Goal: Transaction & Acquisition: Register for event/course

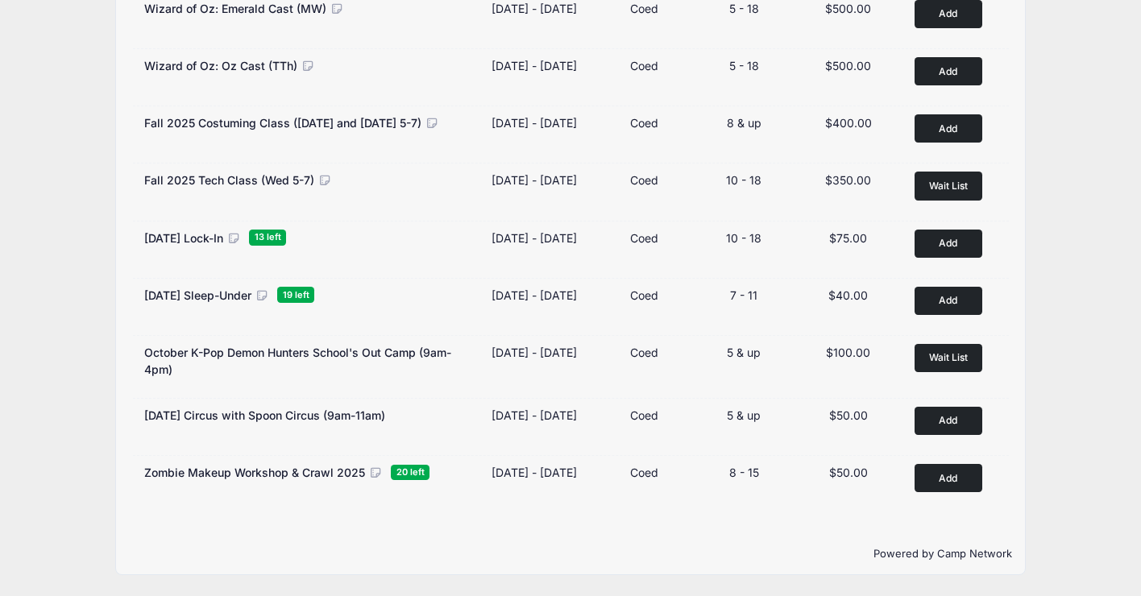
scroll to position [309, 0]
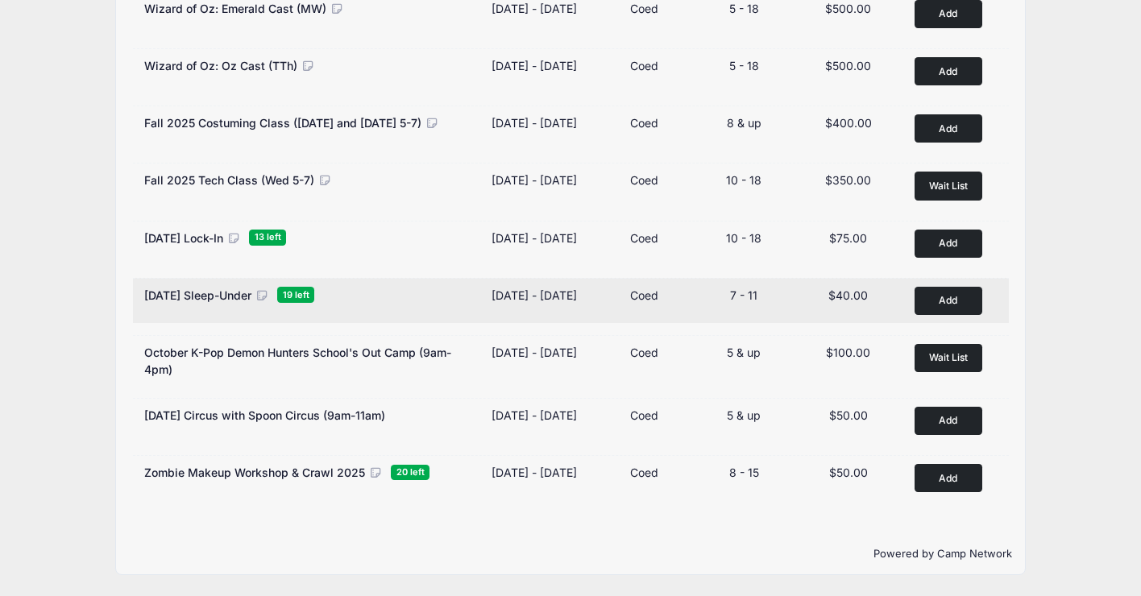
click at [308, 304] on div "October 2025 Sleep-Under 19 left" at bounding box center [309, 295] width 331 height 17
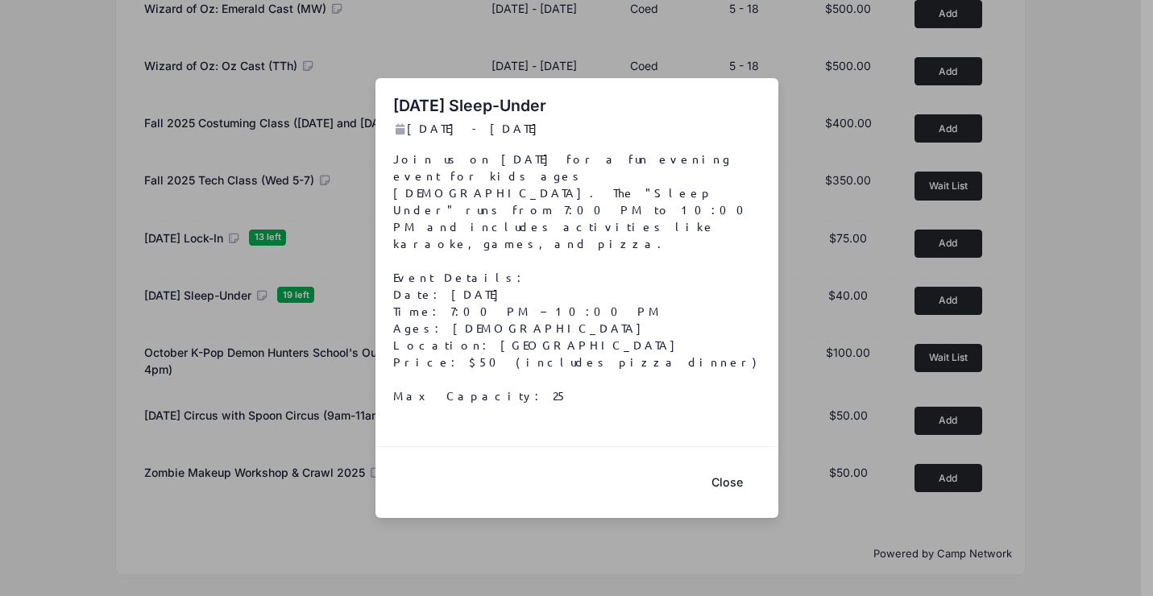
click at [732, 465] on button "Close" at bounding box center [727, 482] width 64 height 35
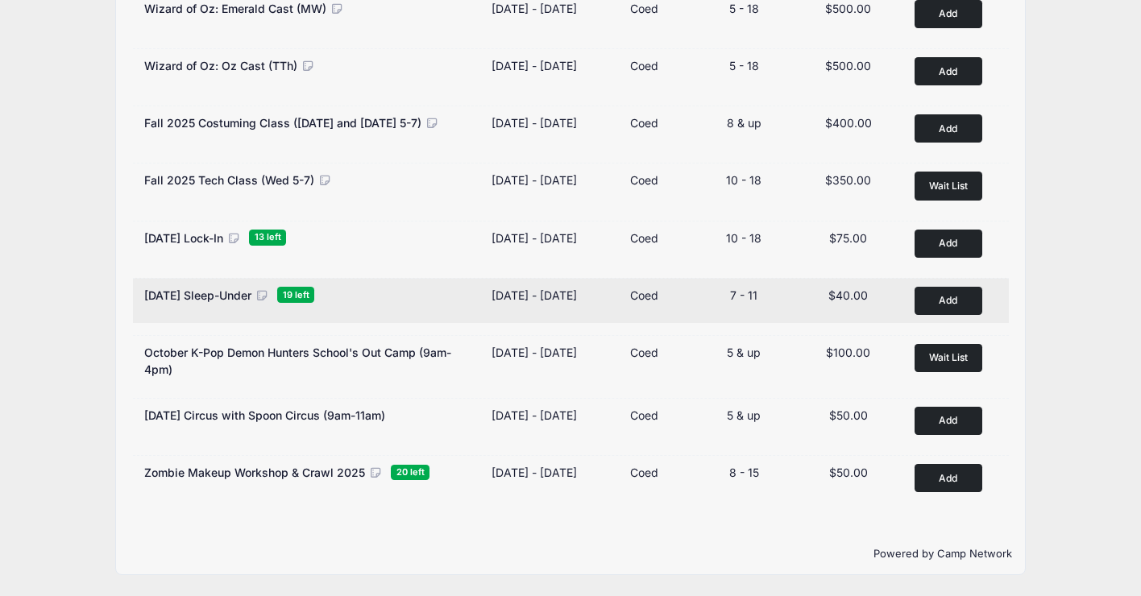
click at [935, 315] on button "Add to Cart" at bounding box center [949, 301] width 68 height 28
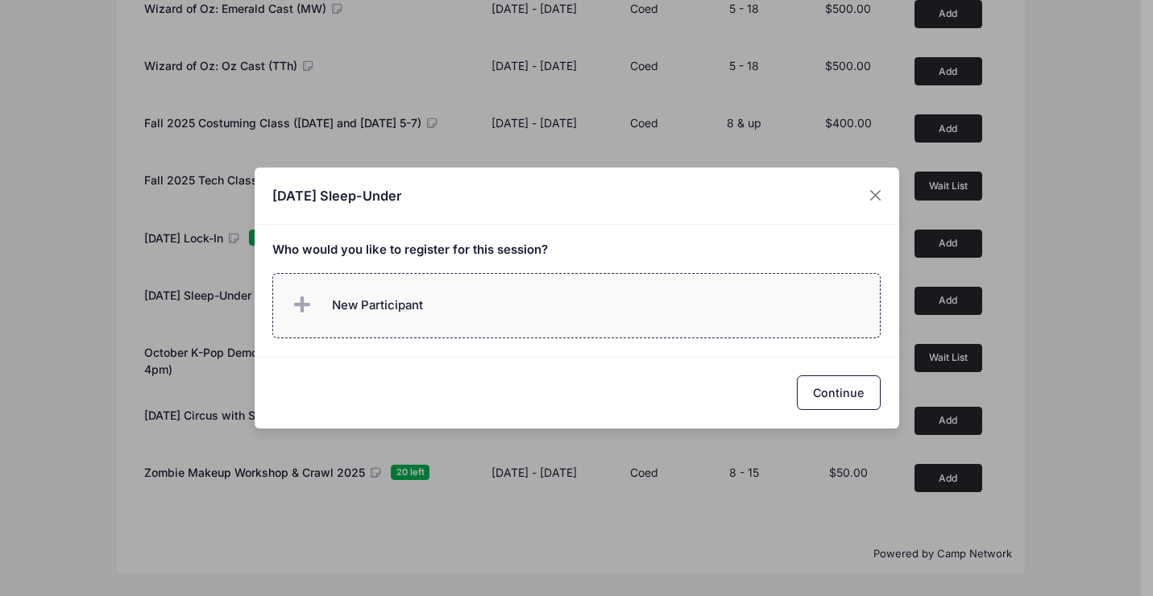
click at [471, 309] on label "New Participant" at bounding box center [576, 305] width 608 height 65
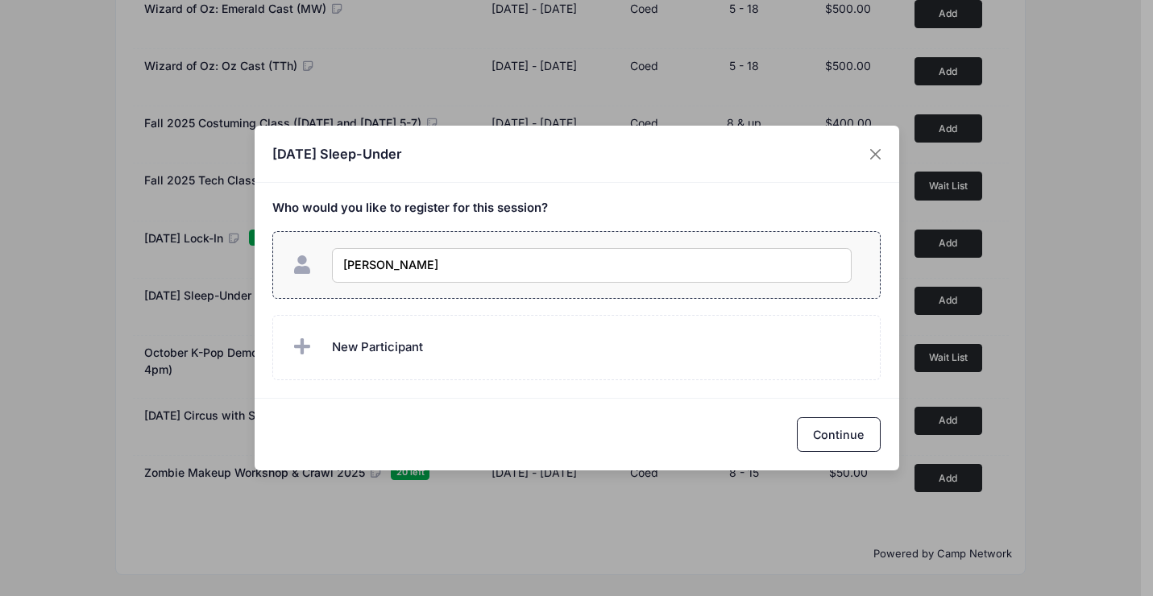
type input "Nora Seal"
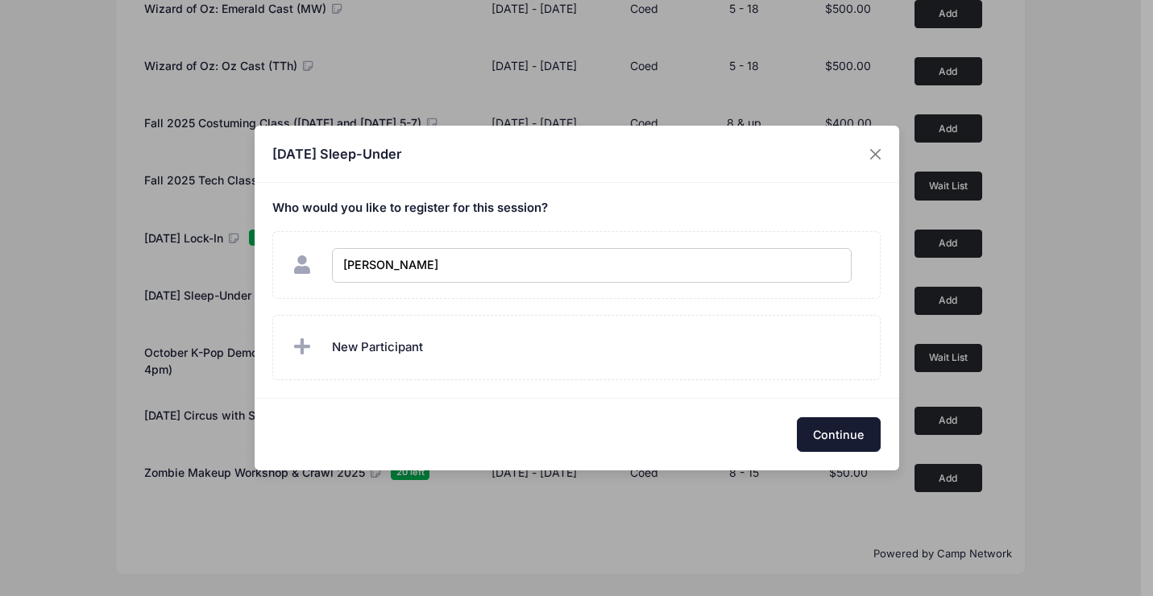
checkbox input "true"
click at [845, 423] on button "Continue" at bounding box center [839, 434] width 84 height 35
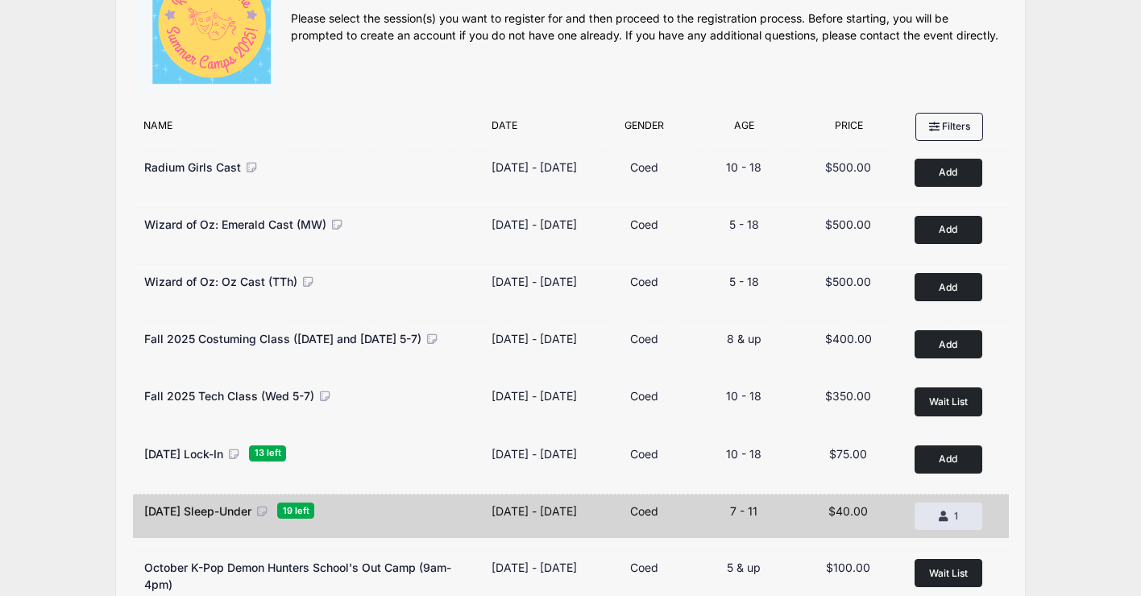
scroll to position [0, 0]
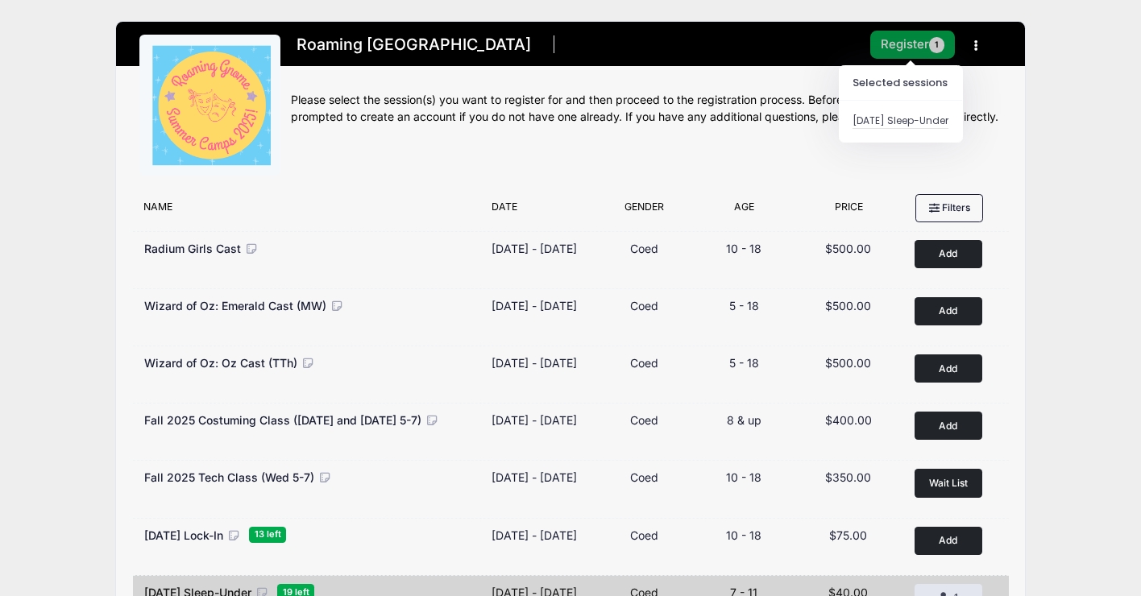
click at [933, 39] on span "1" at bounding box center [937, 45] width 16 height 16
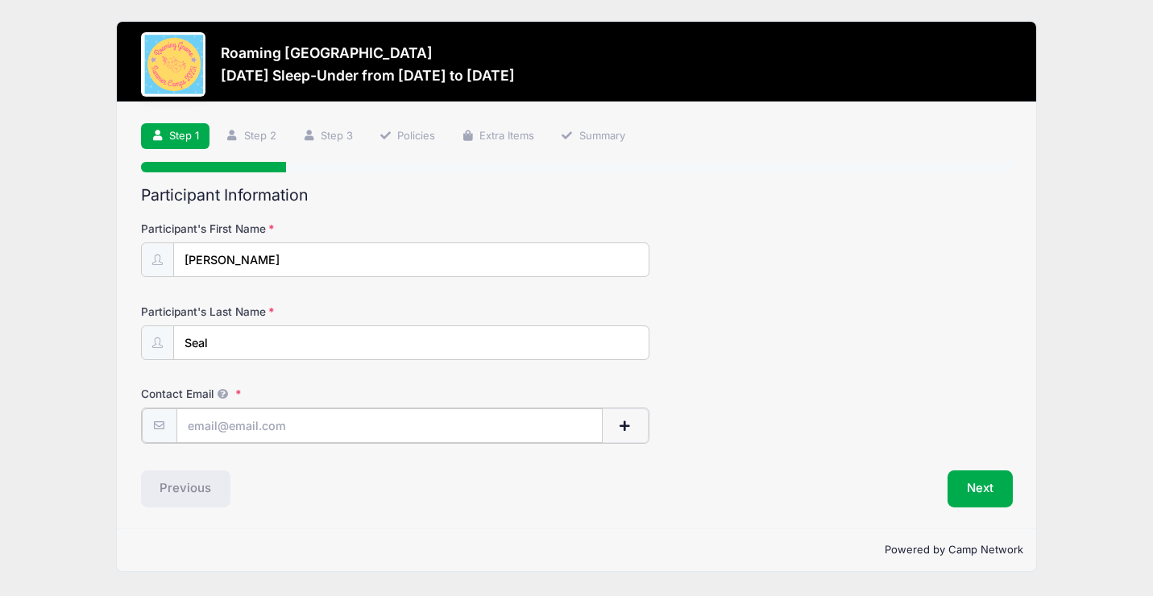
click at [416, 419] on input "Contact Email" at bounding box center [389, 426] width 426 height 35
type input "[PERSON_NAME][EMAIL_ADDRESS][DOMAIN_NAME]"
click at [985, 483] on button "Next" at bounding box center [980, 487] width 65 height 37
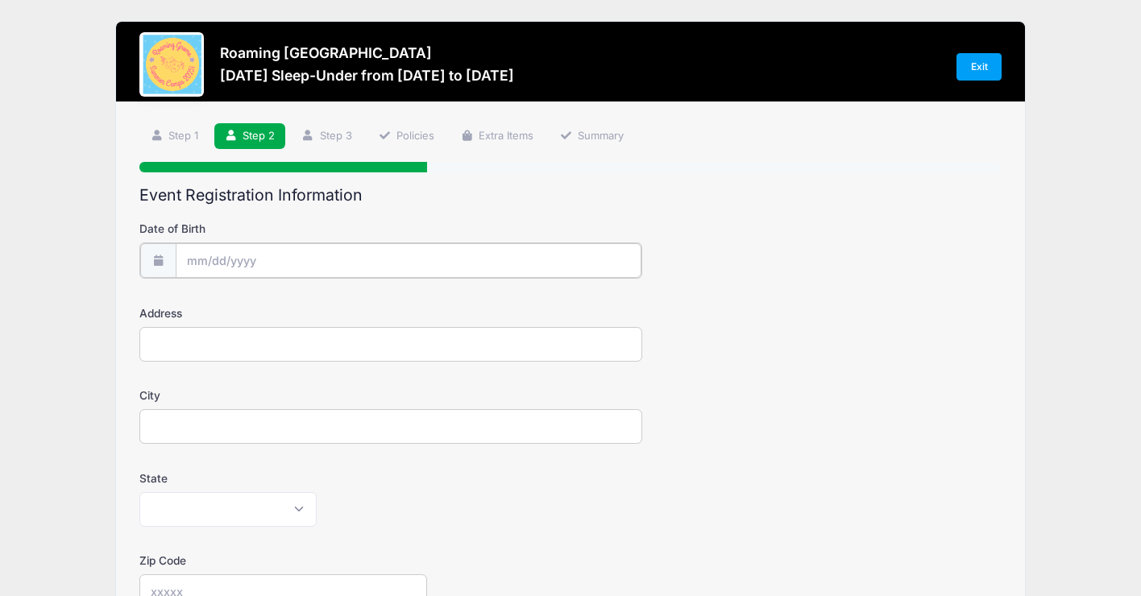
click at [409, 274] on input "Date of Birth" at bounding box center [409, 260] width 467 height 35
click at [326, 252] on input "Date of Birth" at bounding box center [409, 260] width 467 height 35
click at [343, 303] on span at bounding box center [347, 309] width 11 height 12
click at [344, 306] on span at bounding box center [347, 309] width 11 height 12
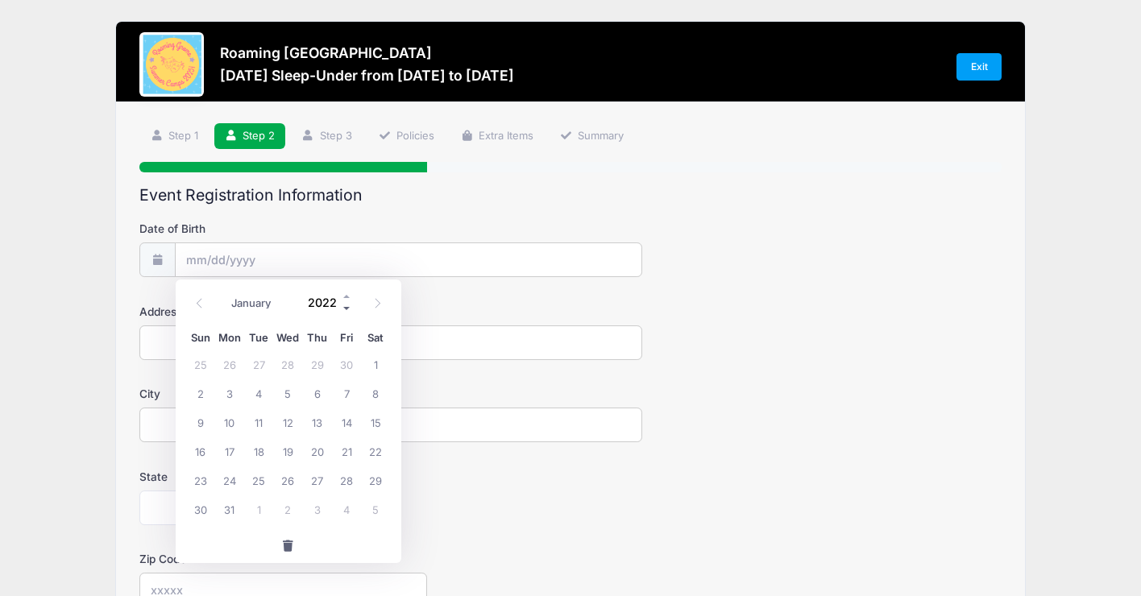
click at [344, 306] on span at bounding box center [347, 309] width 11 height 12
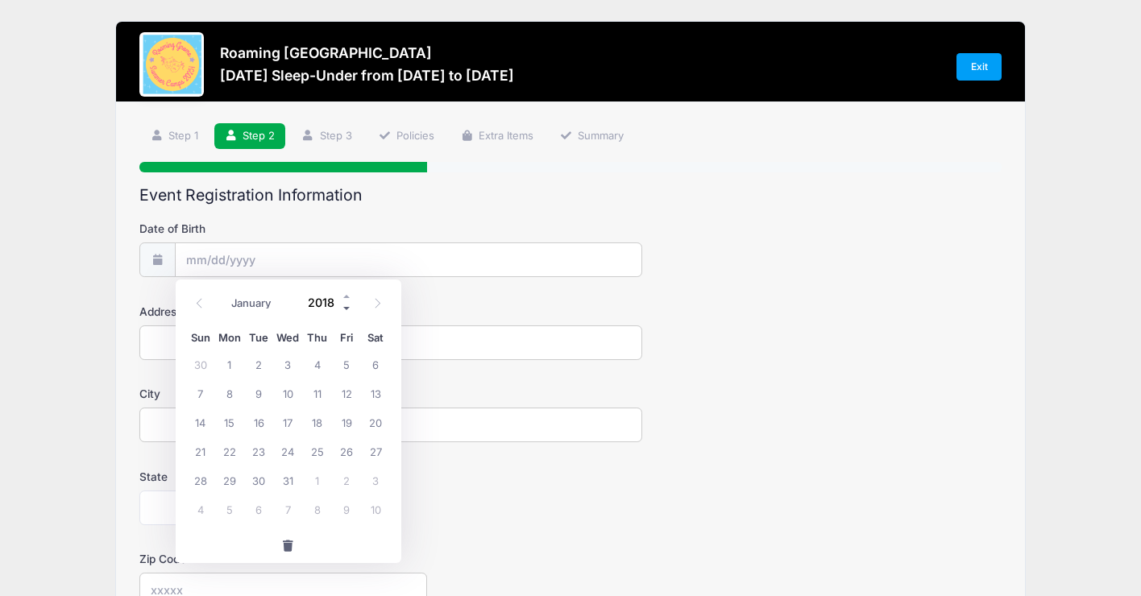
type input "2017"
click at [204, 305] on icon at bounding box center [199, 303] width 10 height 10
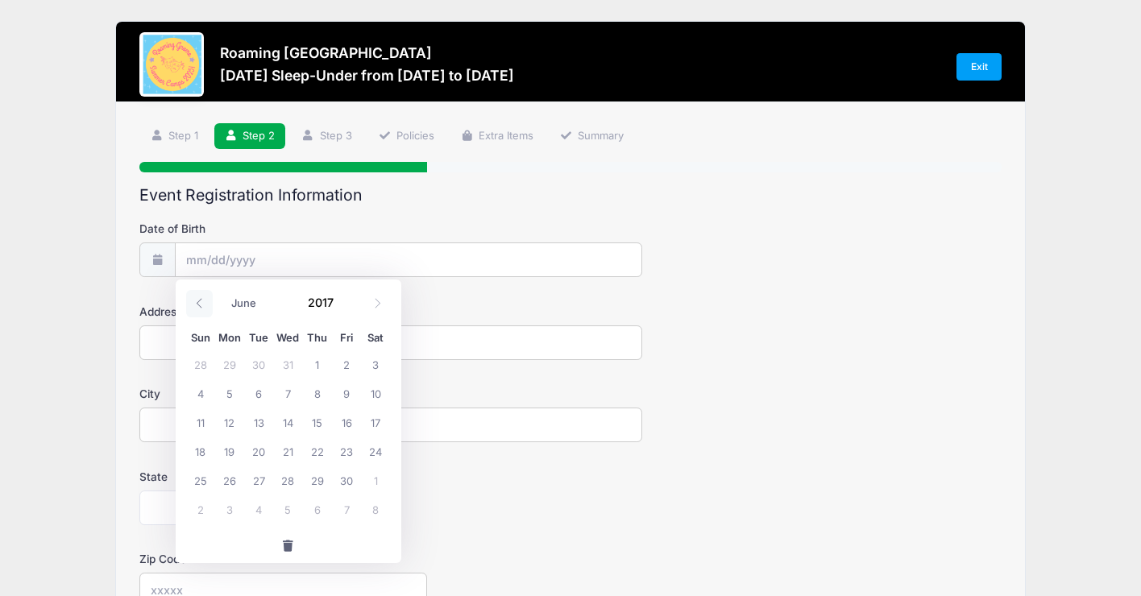
click at [204, 305] on icon at bounding box center [199, 303] width 10 height 10
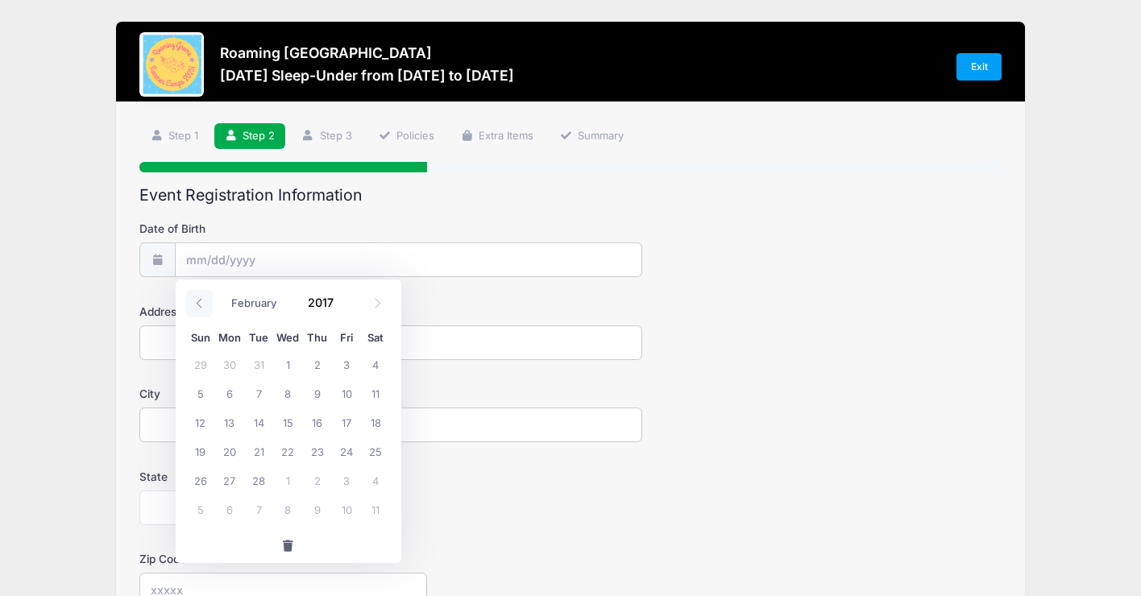
select select "0"
click at [348, 431] on span "20" at bounding box center [346, 422] width 29 height 29
type input "[DATE]"
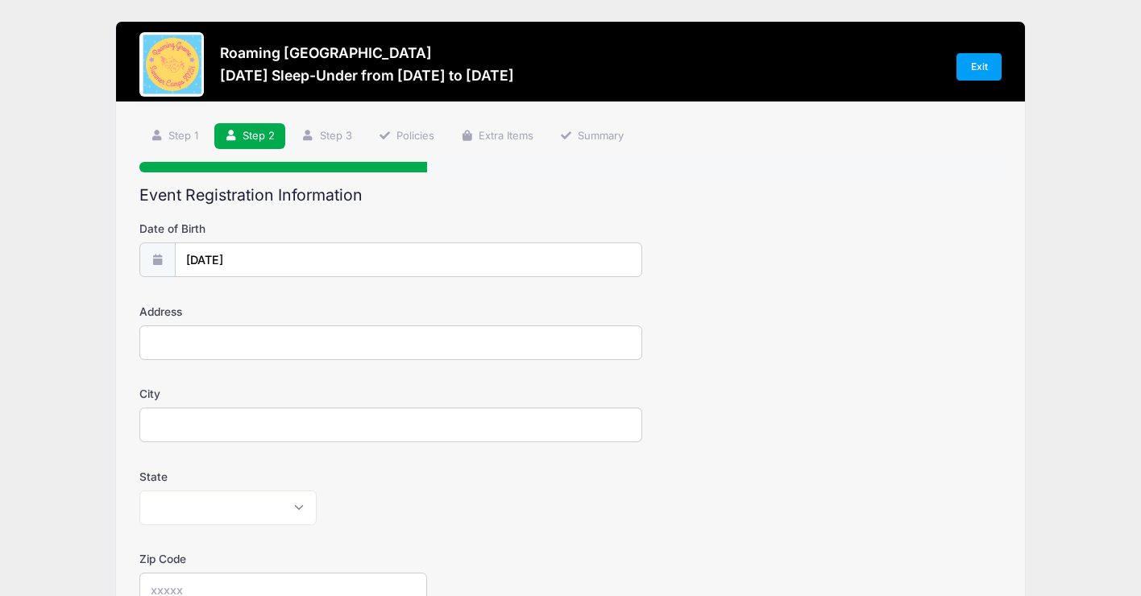
click at [373, 346] on input "Address" at bounding box center [390, 343] width 503 height 35
type input "[STREET_ADDRESS]"
type input "[GEOGRAPHIC_DATA]"
select select "CO"
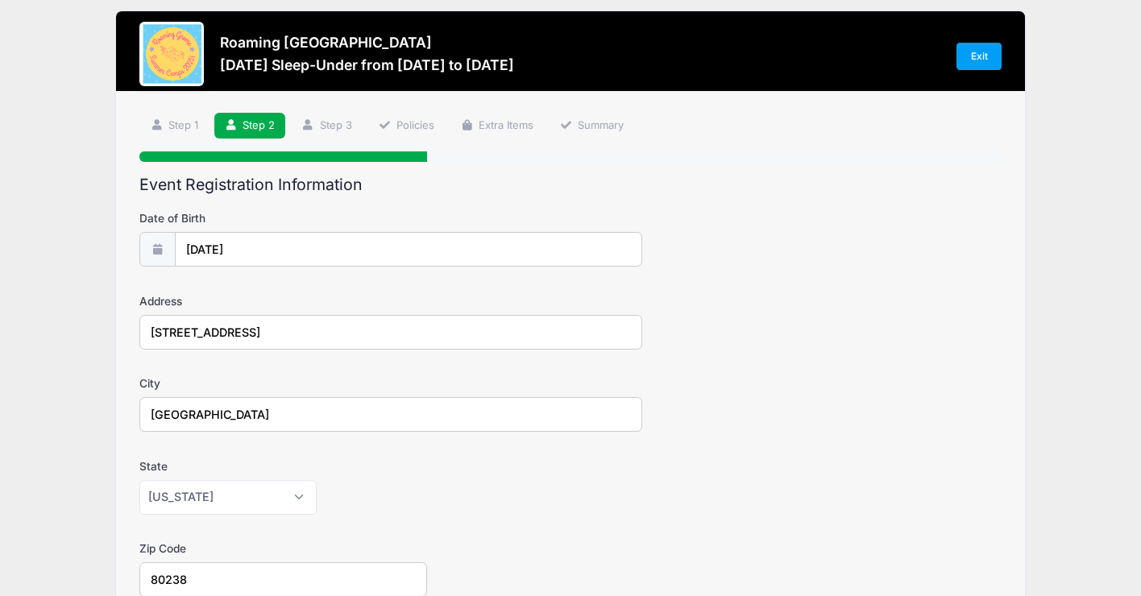
type input "80238"
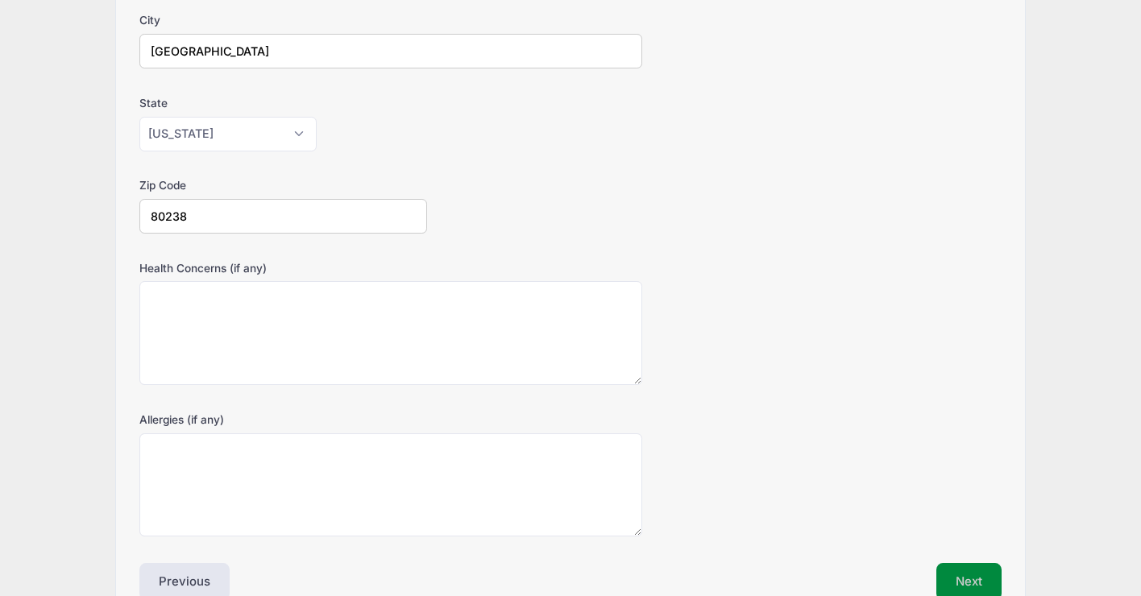
click at [959, 583] on button "Next" at bounding box center [968, 581] width 65 height 37
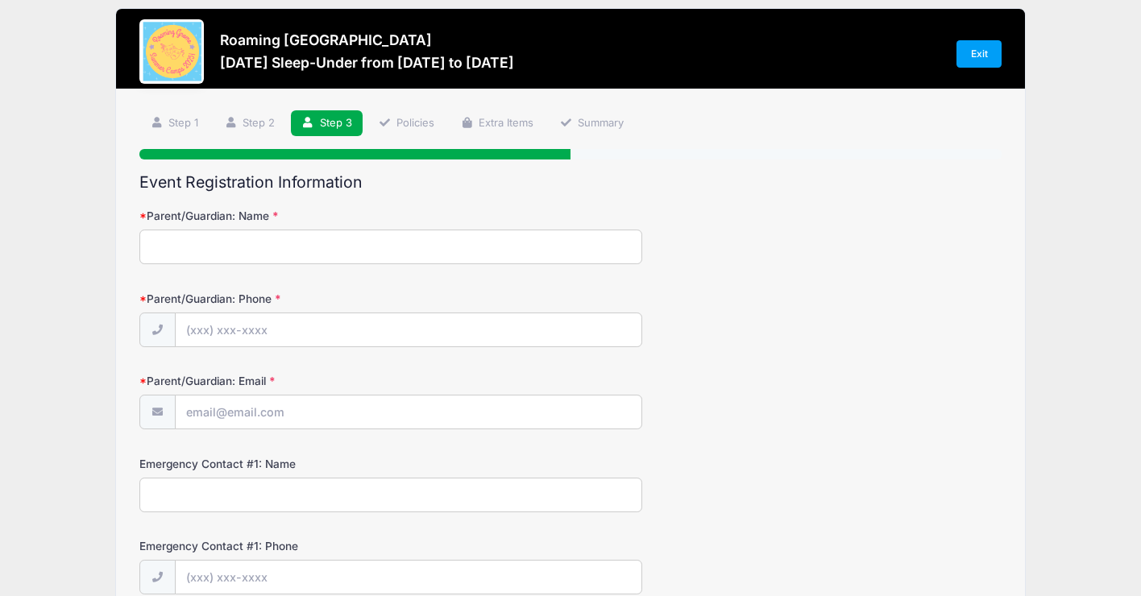
scroll to position [0, 0]
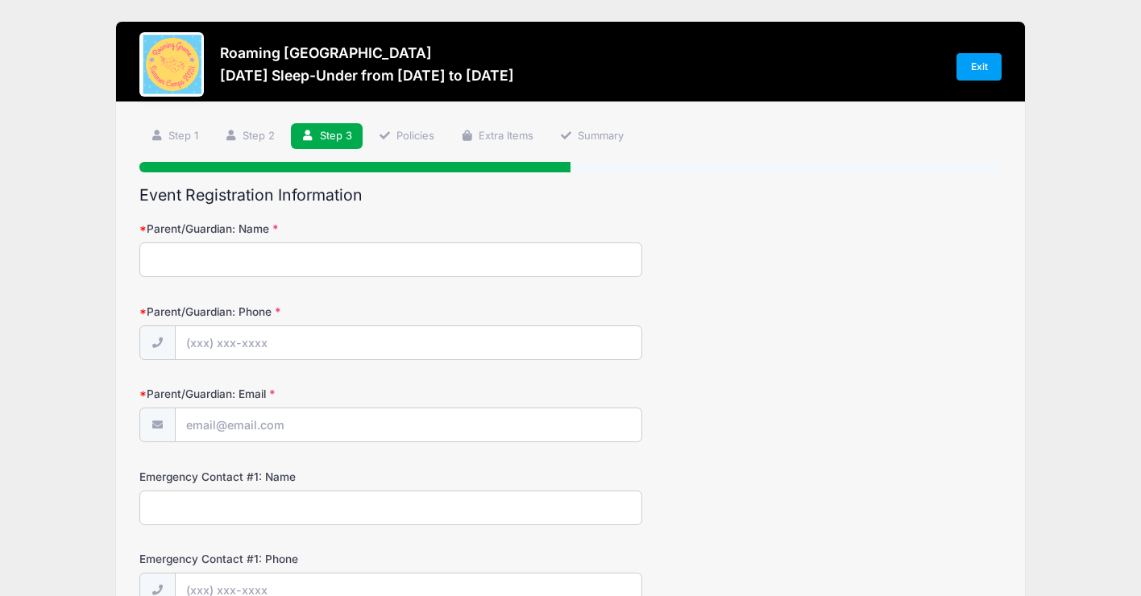
click at [407, 256] on input "Parent/Guardian: Name" at bounding box center [390, 260] width 503 height 35
type input "[PERSON_NAME]"
type input "[PHONE_NUMBER]"
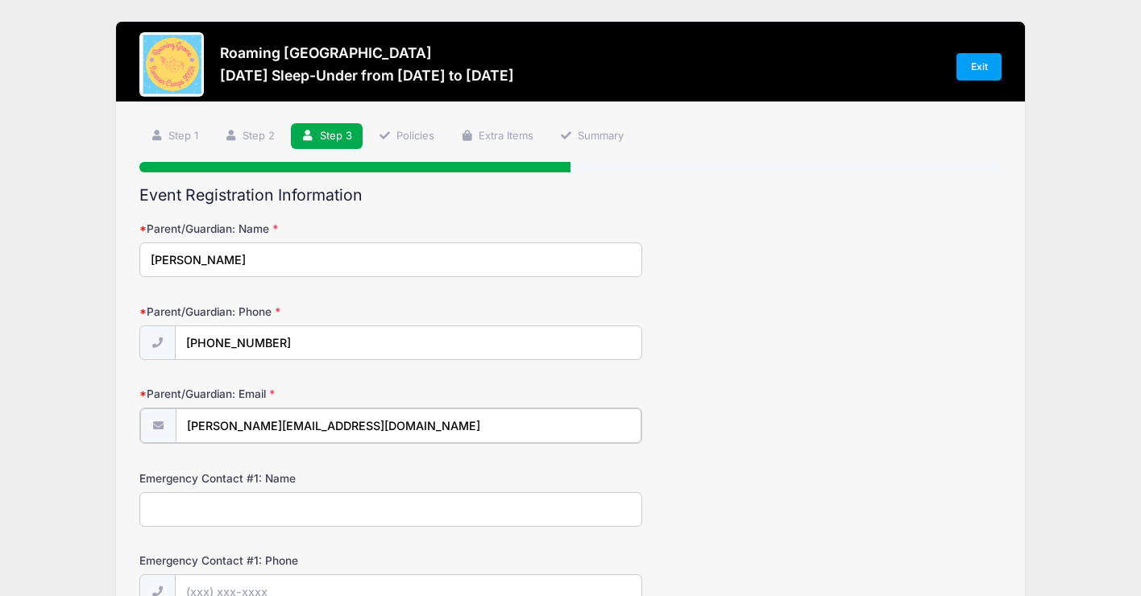
type input "[PERSON_NAME][EMAIL_ADDRESS][DOMAIN_NAME]"
type input "[PERSON_NAME]"
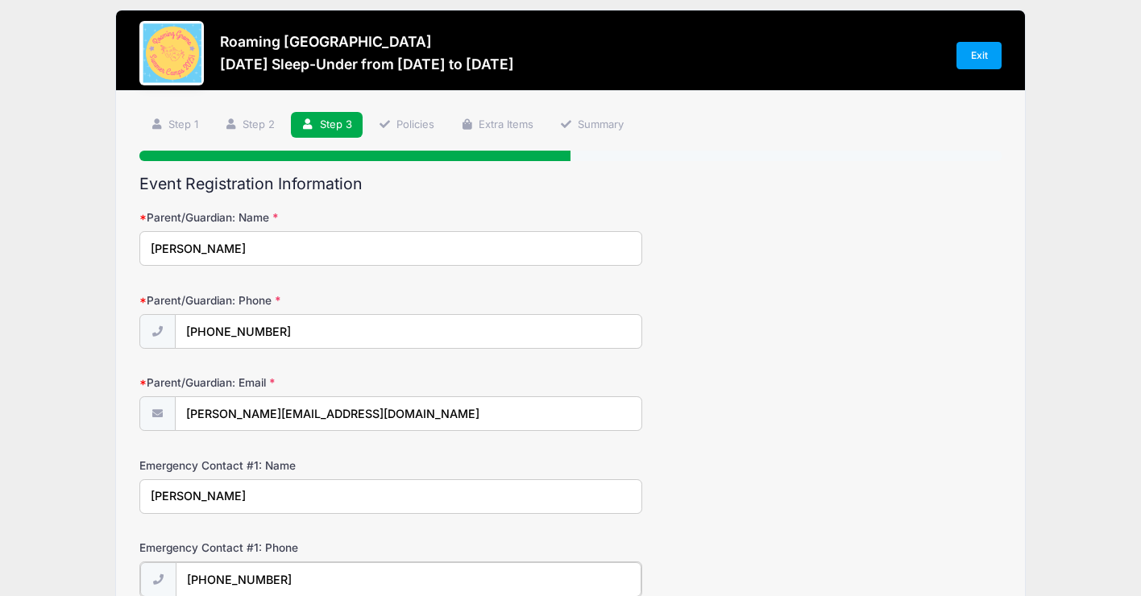
type input "[PHONE_NUMBER]"
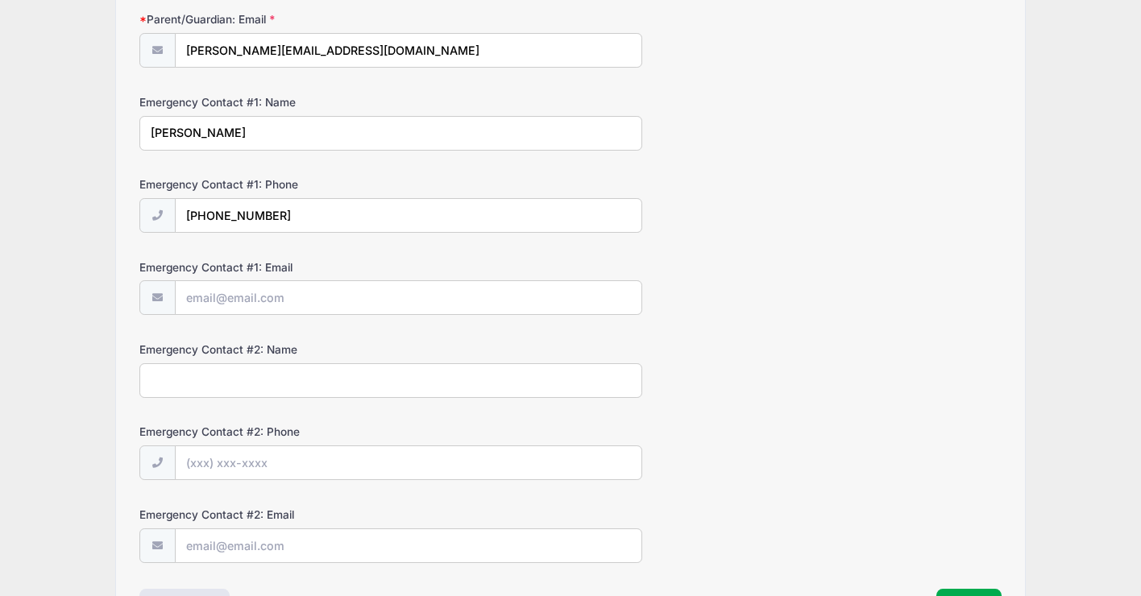
click at [463, 400] on form "Parent/Guardian: Name [PERSON_NAME] Parent/Guardian: Phone [PHONE_NUMBER] Paren…" at bounding box center [570, 204] width 862 height 716
click at [473, 379] on input "Emergency Contact #2: Name" at bounding box center [390, 380] width 503 height 35
type input "[PERSON_NAME]"
type input "(3"
click at [375, 301] on input "Emergency Contact #1: Email" at bounding box center [409, 298] width 467 height 35
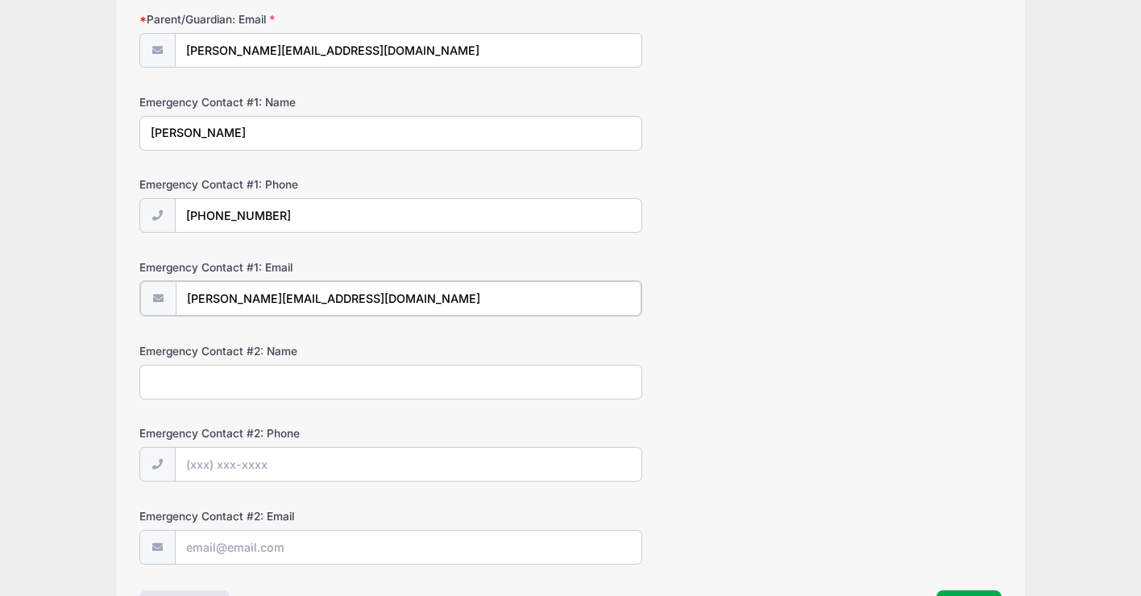
type input "[PERSON_NAME][EMAIL_ADDRESS][DOMAIN_NAME]"
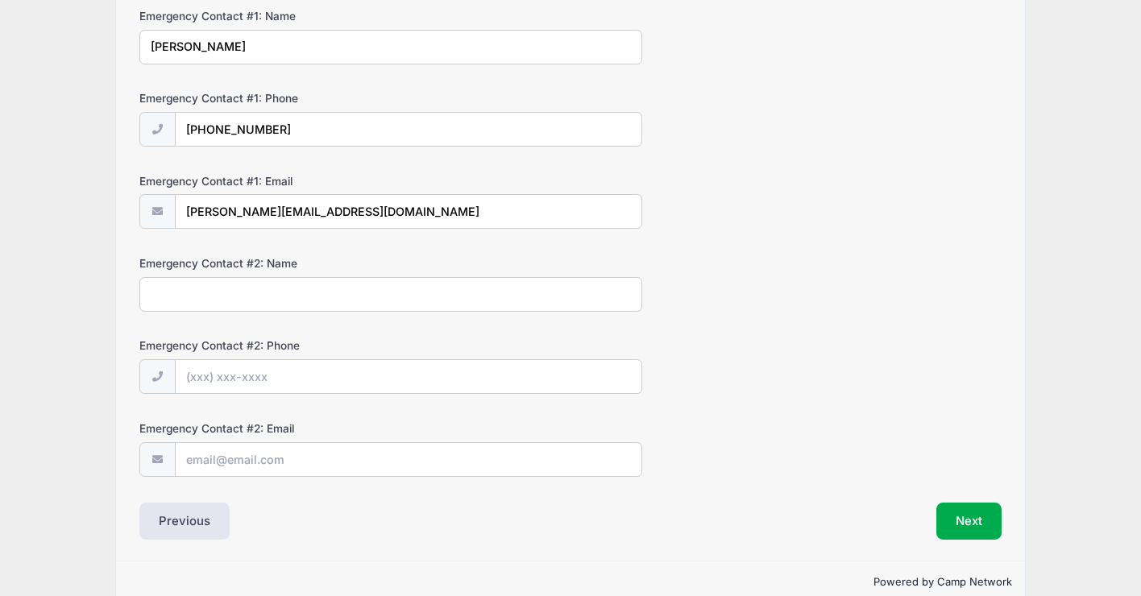
scroll to position [489, 0]
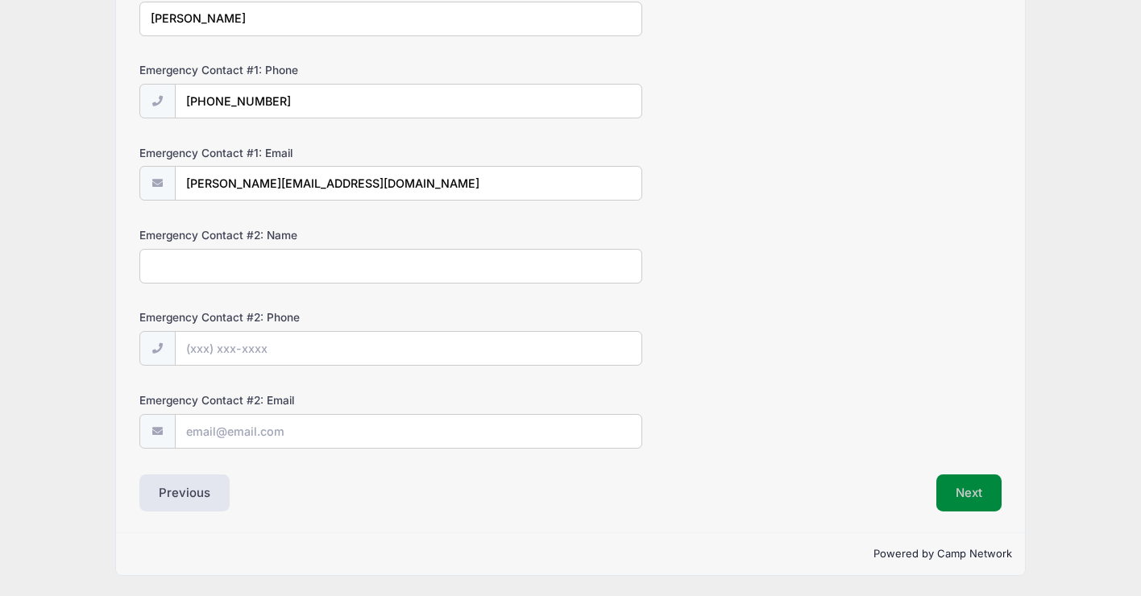
click at [968, 500] on button "Next" at bounding box center [968, 493] width 65 height 37
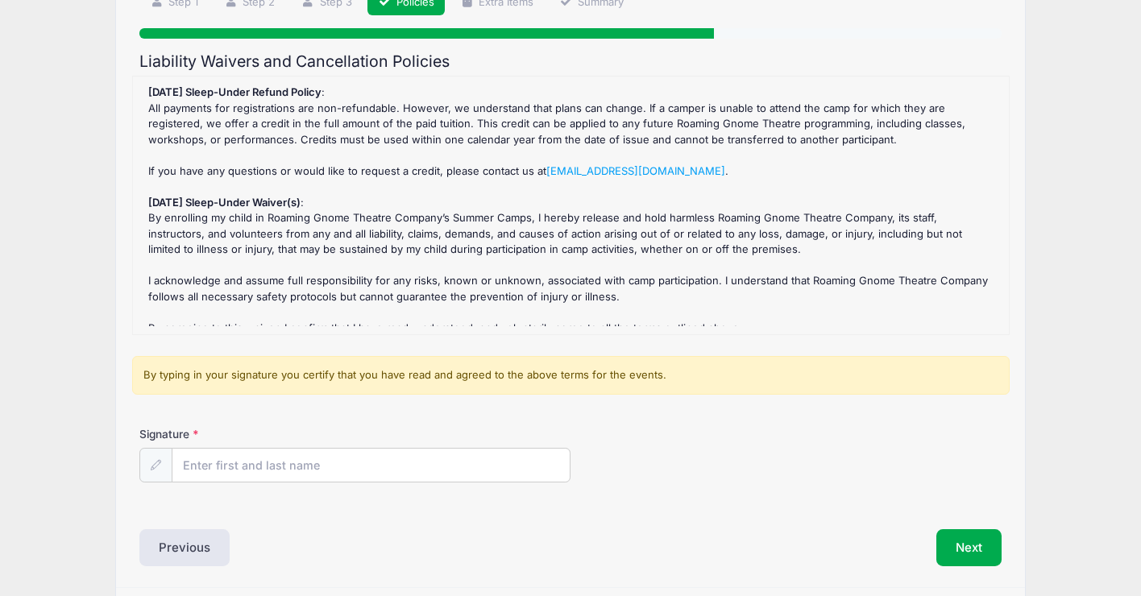
scroll to position [189, 0]
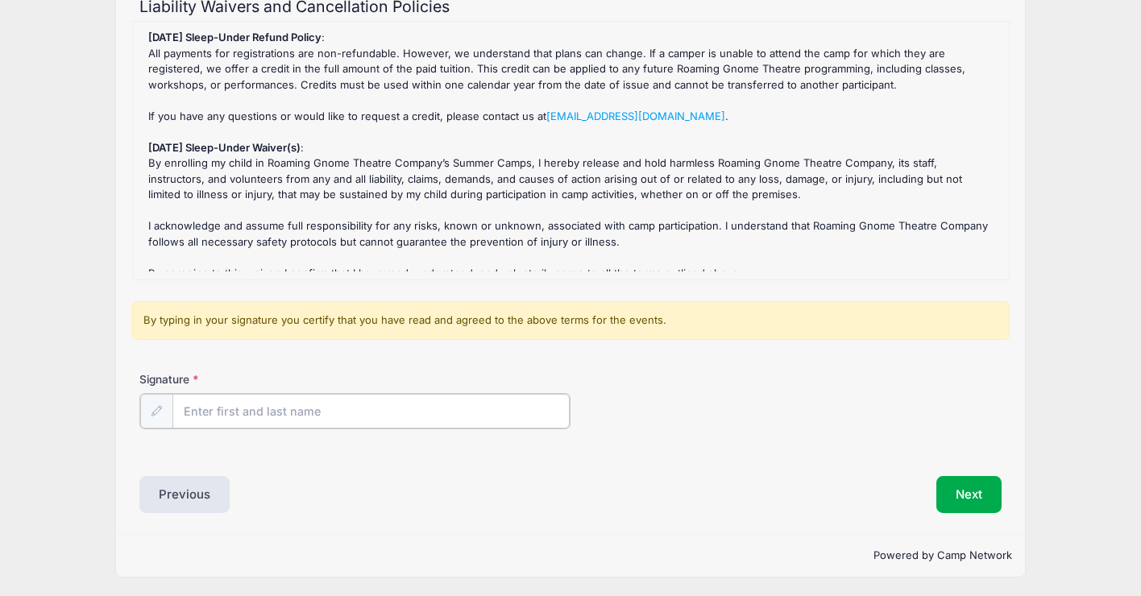
click at [398, 413] on input "Signature" at bounding box center [370, 411] width 397 height 35
type input "[PERSON_NAME]"
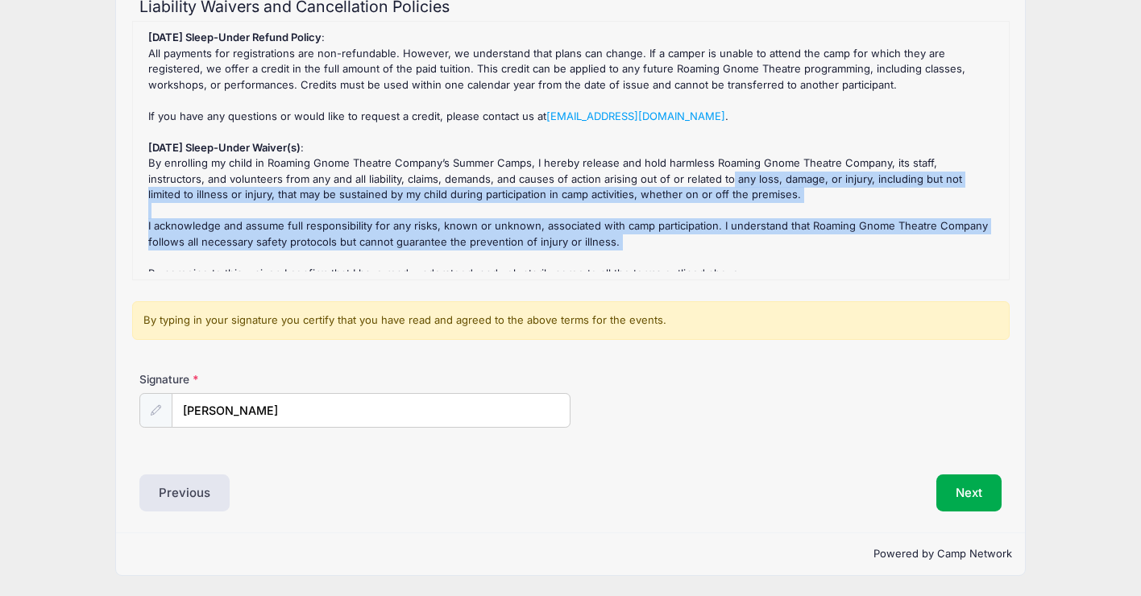
scroll to position [10, 0]
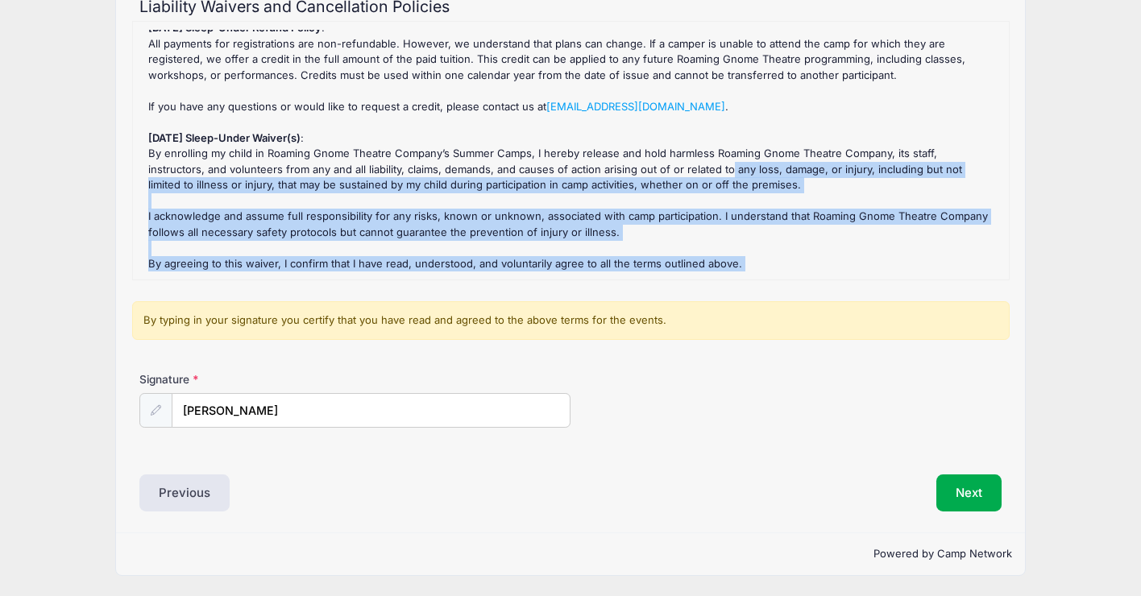
drag, startPoint x: 724, startPoint y: 178, endPoint x: 742, endPoint y: 296, distance: 119.1
click at [742, 296] on form "[DATE] Sleep-Under Refund Policy : All payments for registrations are non-refun…" at bounding box center [570, 237] width 862 height 433
click at [762, 231] on div "[DATE] Sleep-Under Refund Policy : All payments for registrations are non-refun…" at bounding box center [571, 151] width 860 height 242
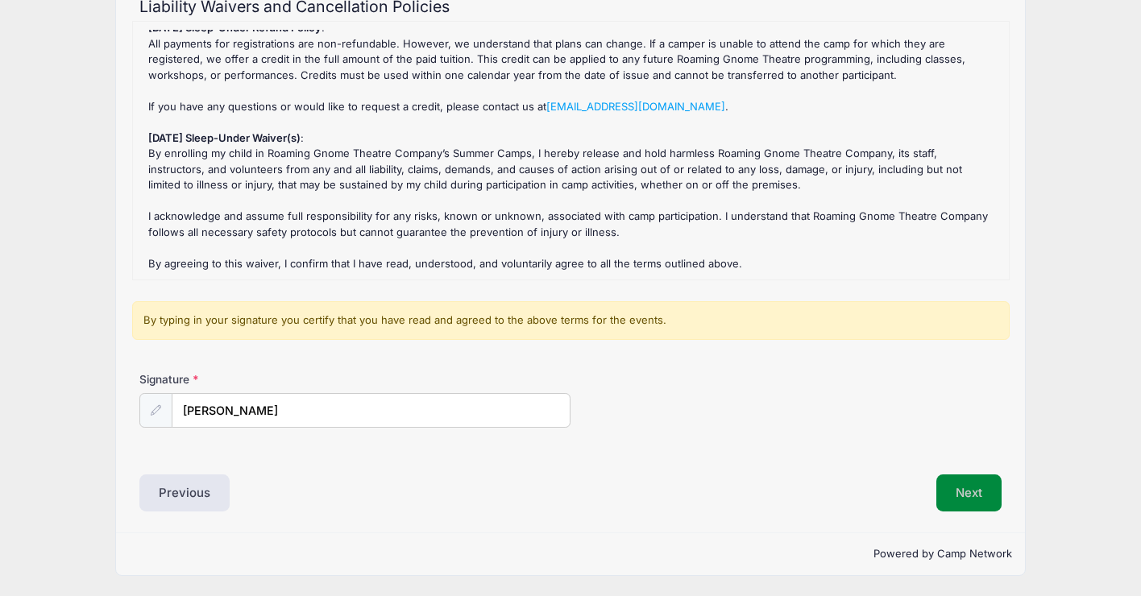
click at [964, 494] on button "Next" at bounding box center [968, 493] width 65 height 37
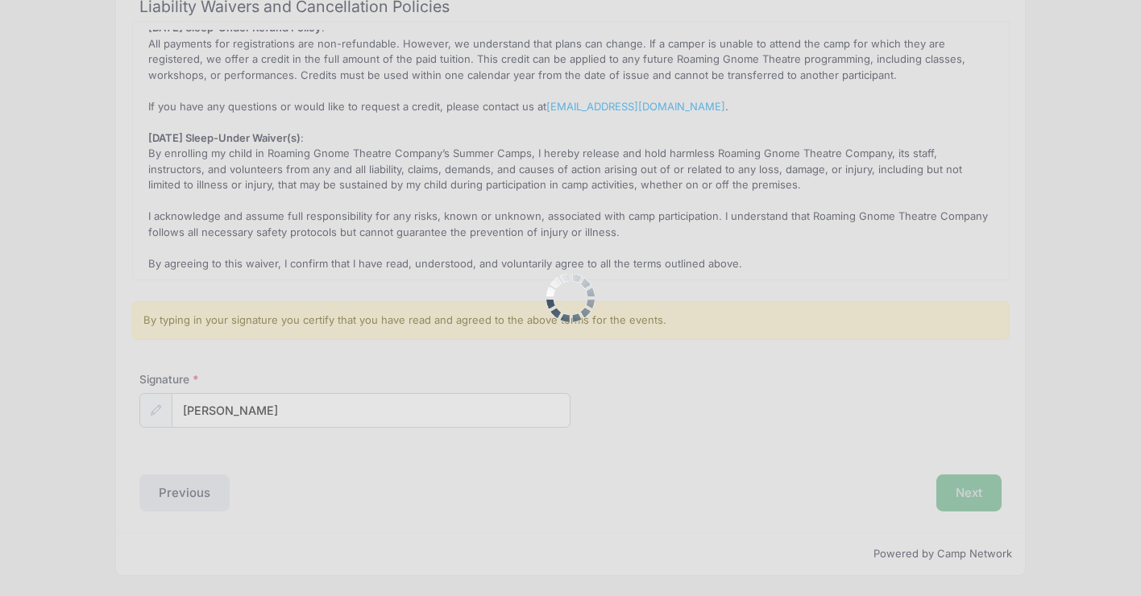
scroll to position [0, 0]
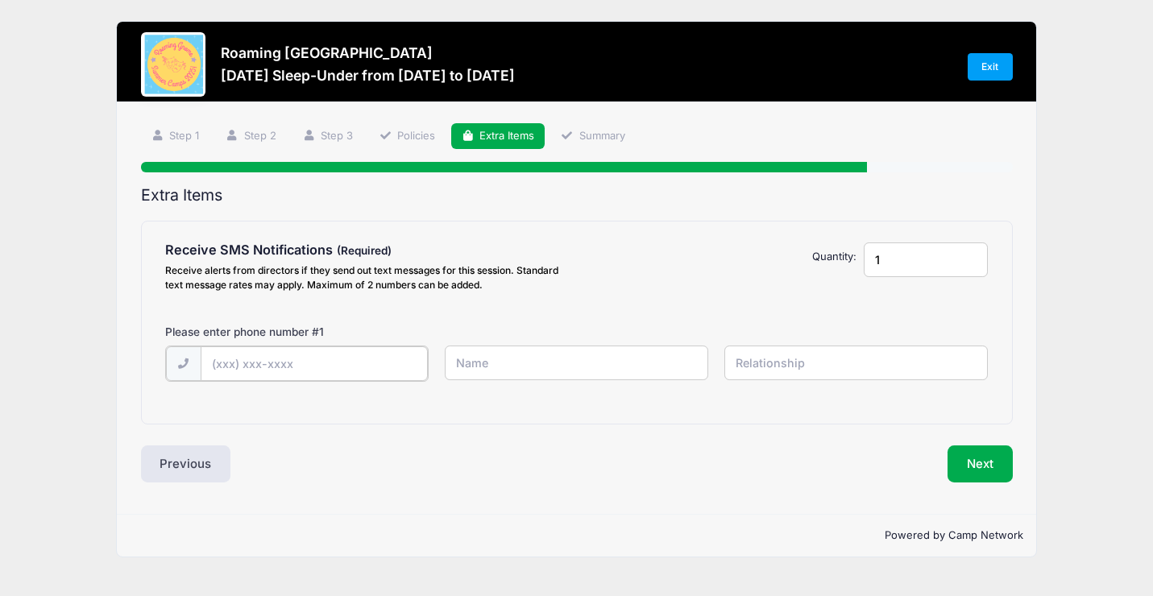
click at [359, 360] on input "text" at bounding box center [314, 363] width 227 height 35
type input "[PHONE_NUMBER]"
type input "[PERSON_NAME]"
type input "Mother"
click at [964, 452] on button "Next" at bounding box center [980, 462] width 65 height 37
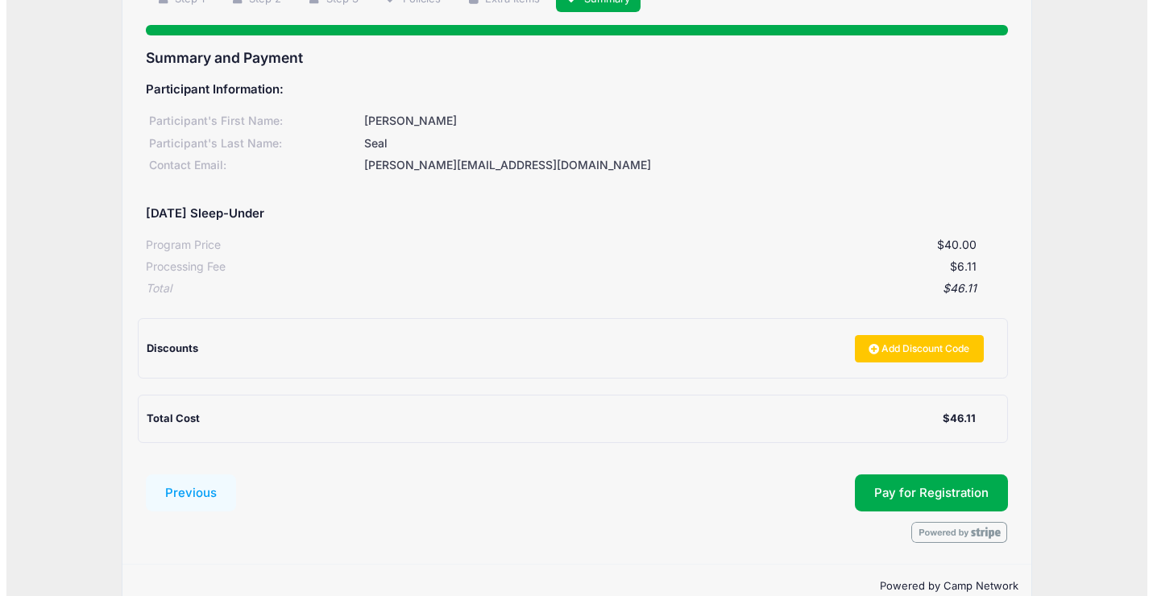
scroll to position [169, 0]
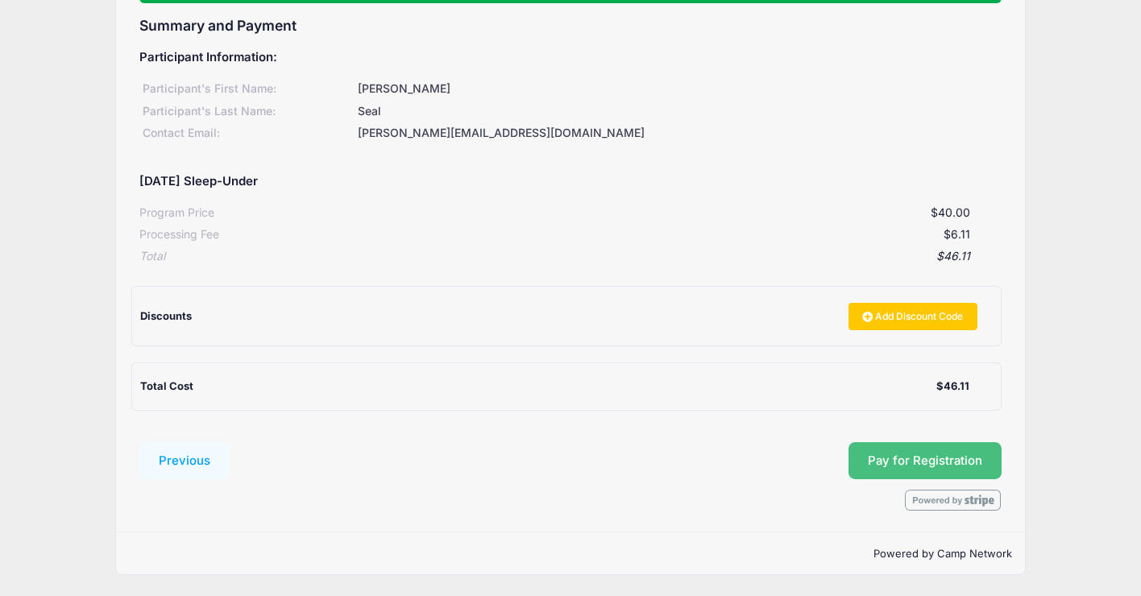
click at [918, 462] on button "Pay for Registration" at bounding box center [924, 460] width 153 height 37
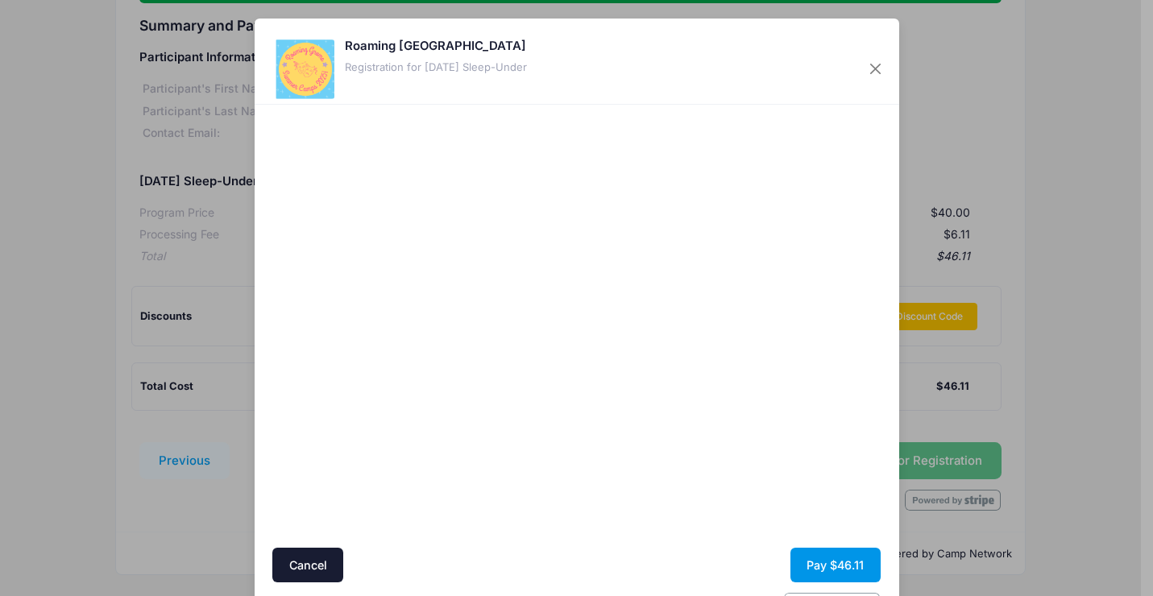
click at [842, 570] on button "Pay $46.11" at bounding box center [835, 565] width 90 height 35
